Goal: Find specific page/section: Find specific page/section

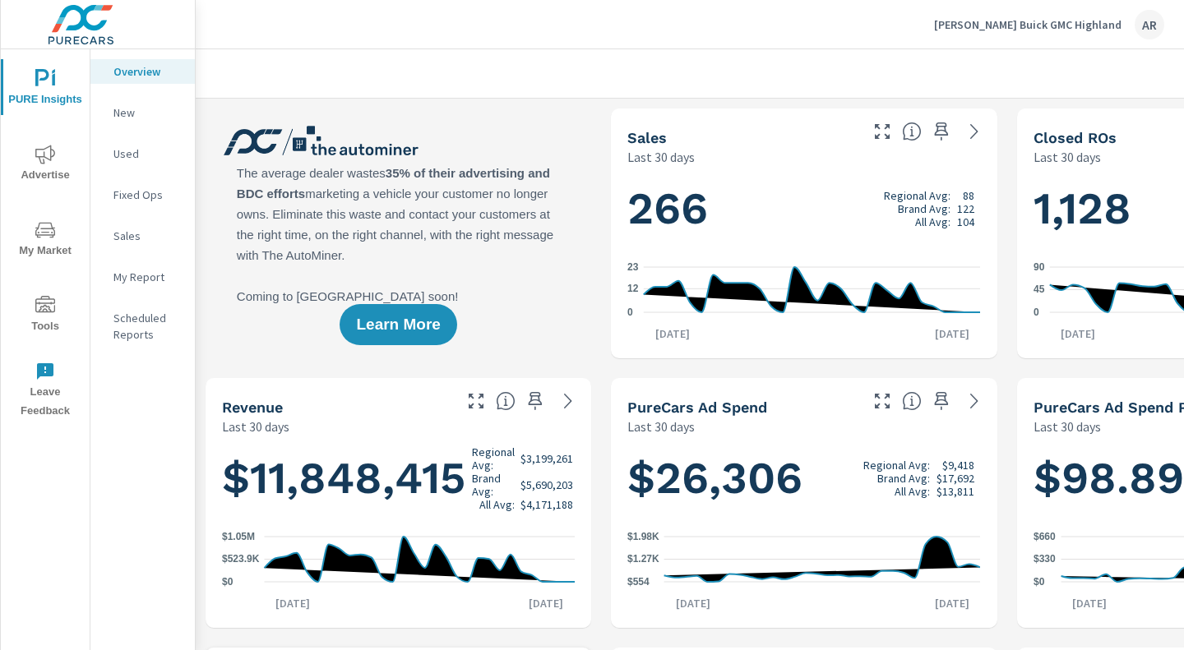
click at [55, 151] on icon "nav menu" at bounding box center [45, 155] width 20 height 20
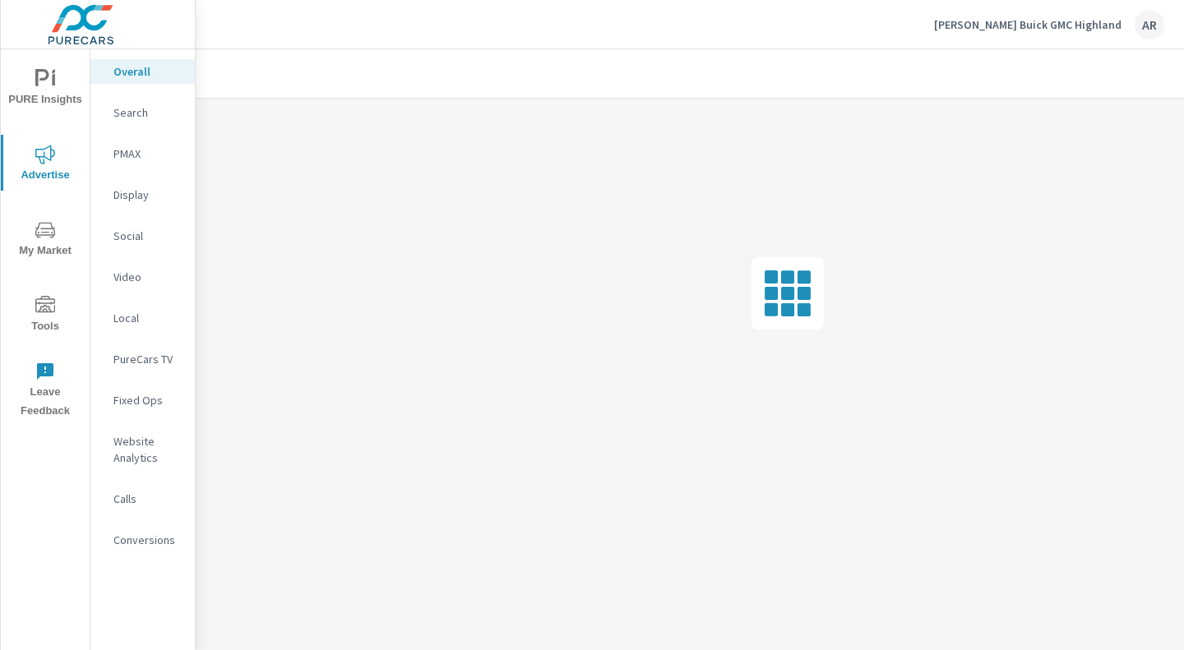
click at [619, 48] on div "LaFontaine Buick GMC Highland AR" at bounding box center [689, 24] width 949 height 49
click at [43, 182] on span "Advertise" at bounding box center [45, 165] width 79 height 40
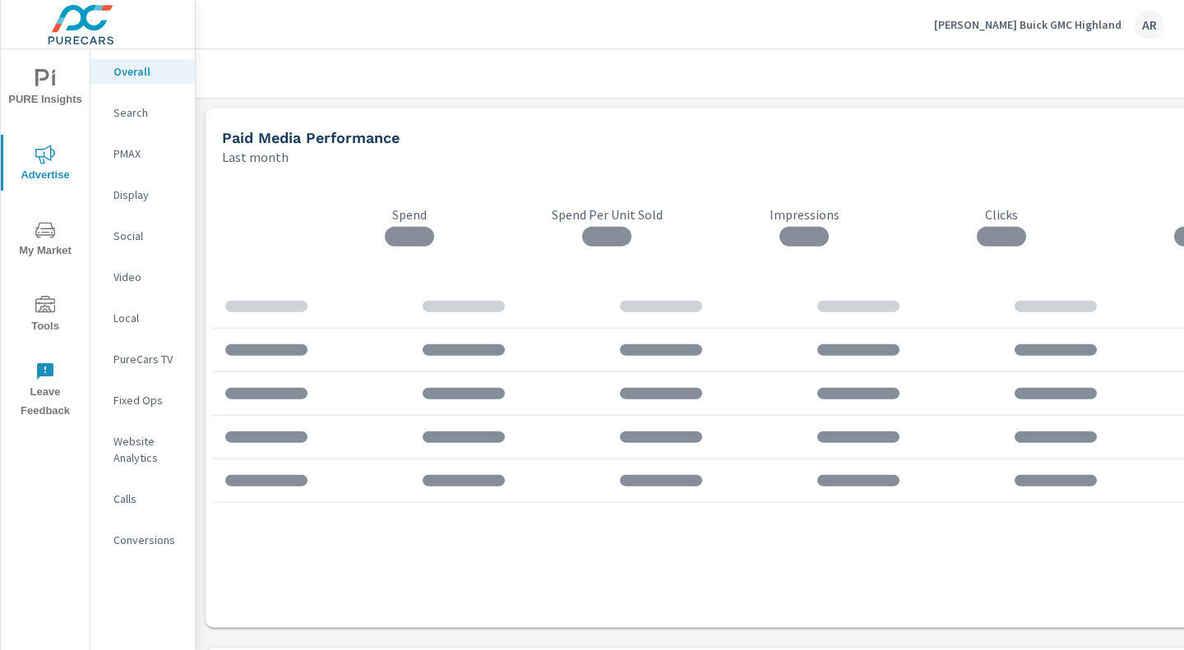
click at [43, 239] on icon "nav menu" at bounding box center [45, 230] width 20 height 20
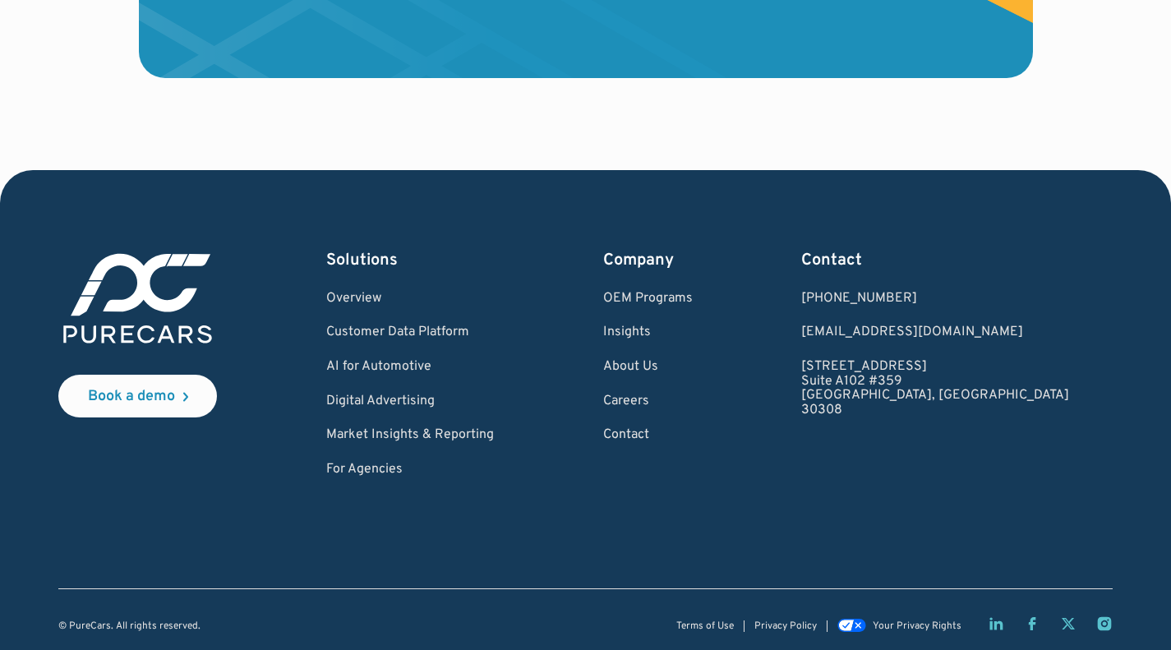
scroll to position [4923, 0]
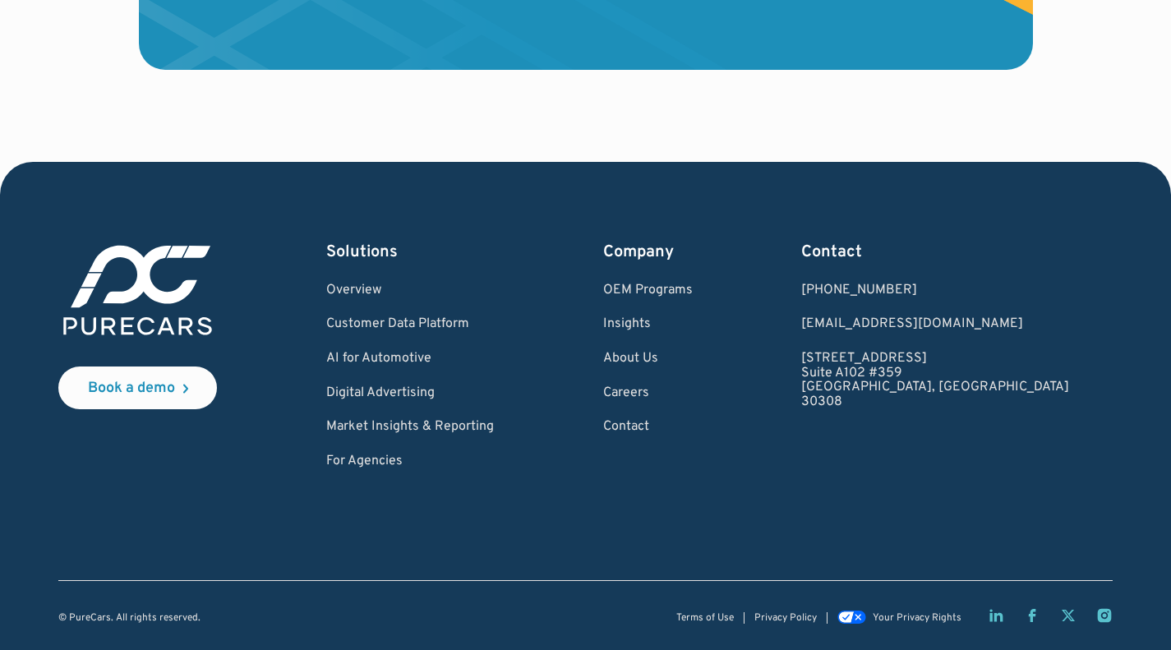
click at [391, 284] on link "Overview" at bounding box center [410, 291] width 168 height 15
